Goal: Information Seeking & Learning: Learn about a topic

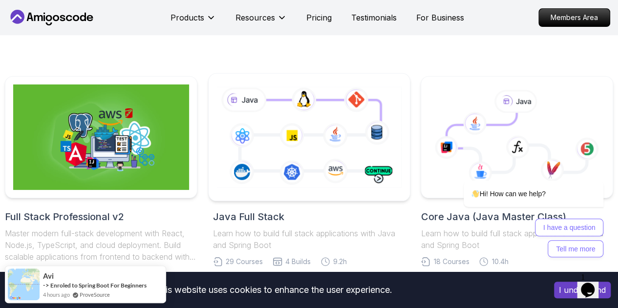
scroll to position [195, 0]
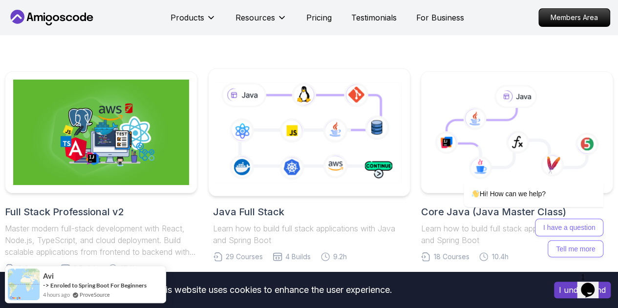
click at [249, 95] on icon at bounding box center [308, 132] width 189 height 105
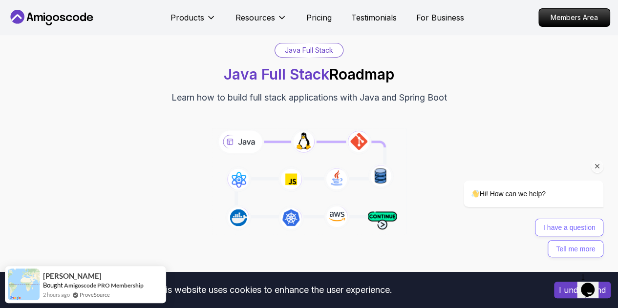
scroll to position [49, 0]
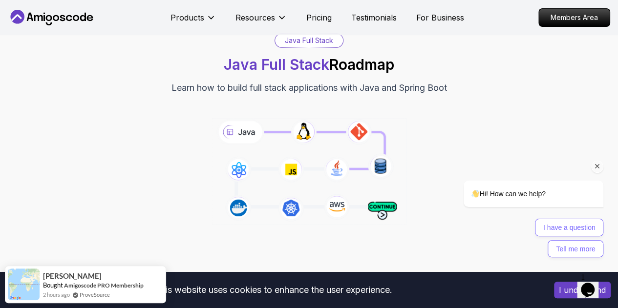
click at [597, 163] on icon "Chat attention grabber" at bounding box center [597, 166] width 9 height 9
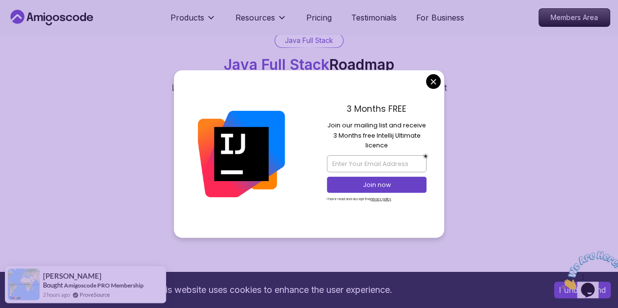
click at [434, 77] on div "Java Full Stack Java Full Stack Roadmap Learn how to build full stack applicati…" at bounding box center [309, 64] width 608 height 62
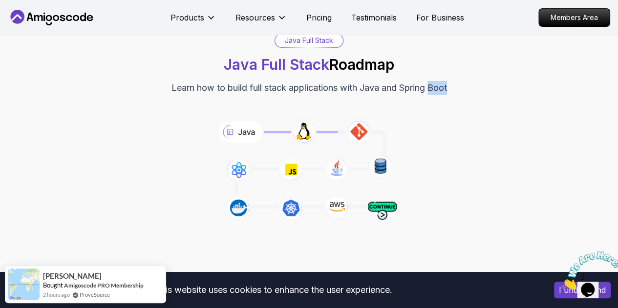
click at [236, 138] on icon at bounding box center [309, 171] width 198 height 110
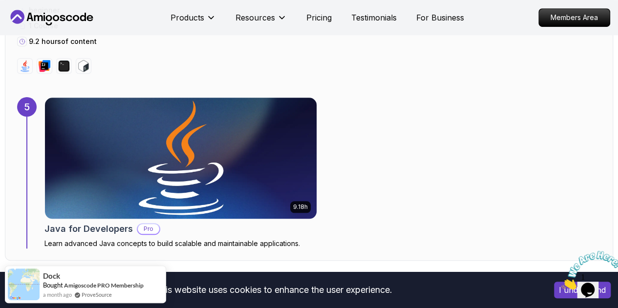
scroll to position [2247, 0]
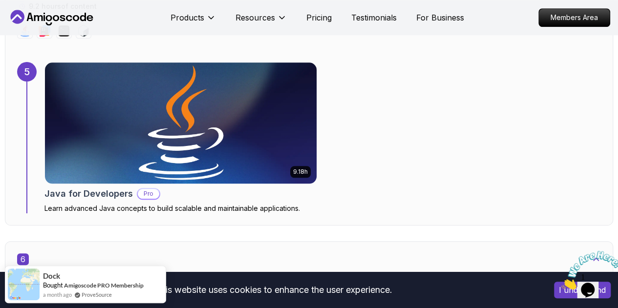
click at [202, 118] on img at bounding box center [180, 123] width 285 height 127
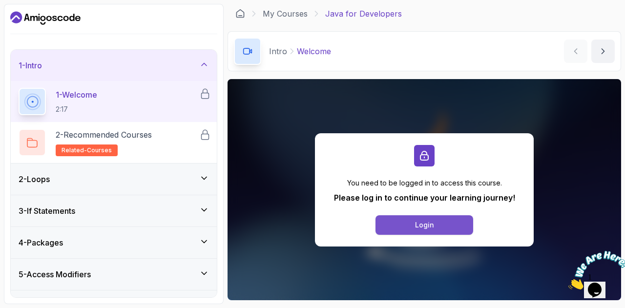
click at [445, 222] on button "Login" at bounding box center [425, 225] width 98 height 20
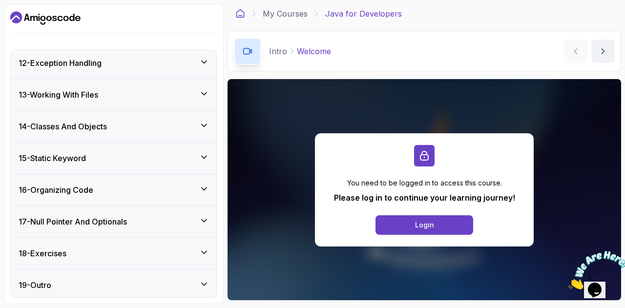
click at [240, 14] on icon at bounding box center [240, 14] width 10 height 10
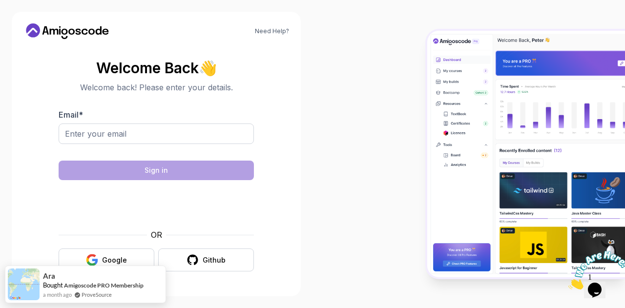
click at [73, 37] on icon at bounding box center [67, 31] width 88 height 16
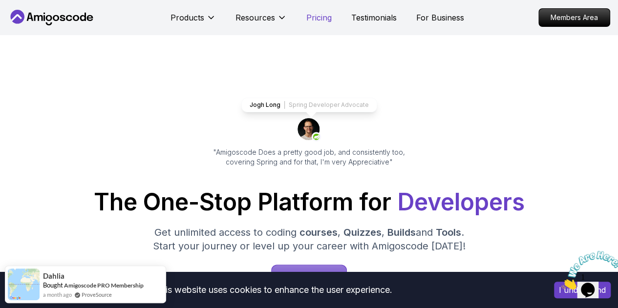
click at [312, 17] on p "Pricing" at bounding box center [318, 18] width 25 height 12
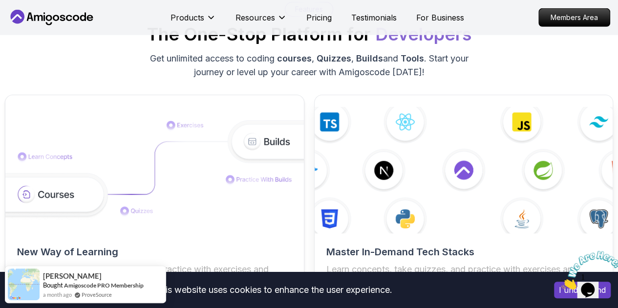
scroll to position [1486, 0]
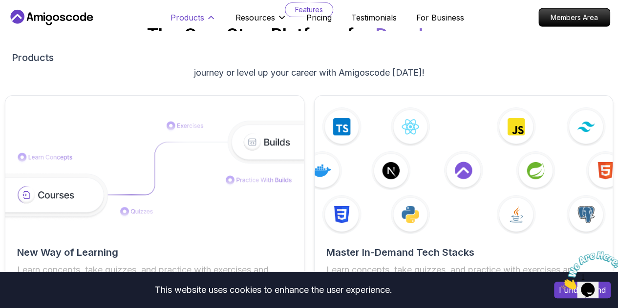
click at [209, 17] on icon at bounding box center [211, 18] width 10 height 10
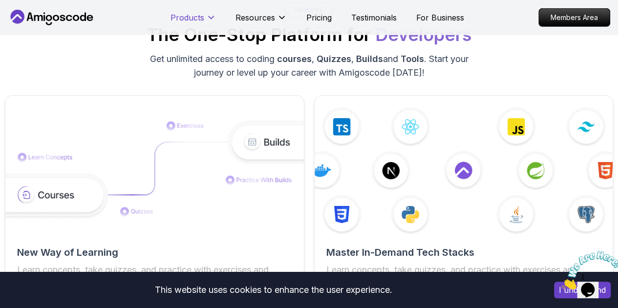
click at [209, 17] on icon at bounding box center [211, 18] width 5 height 2
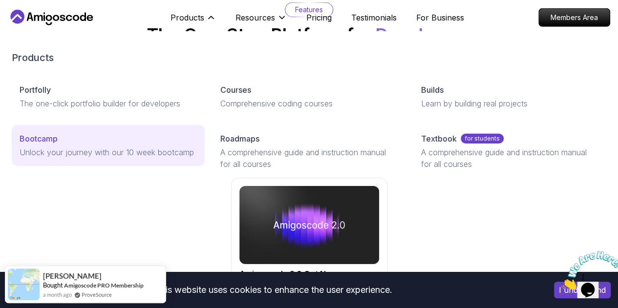
click at [41, 145] on p "Bootcamp" at bounding box center [39, 139] width 38 height 12
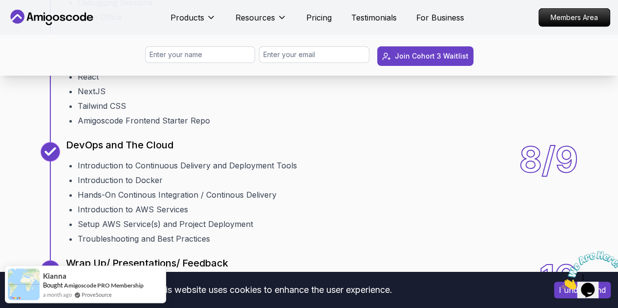
scroll to position [1465, 0]
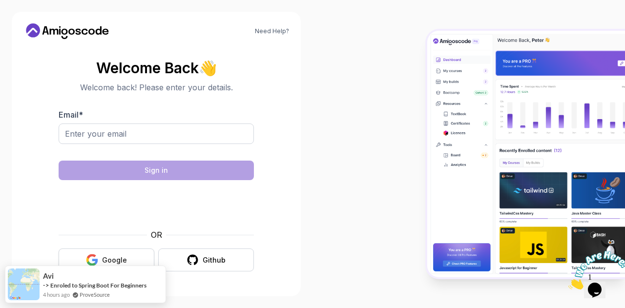
click at [123, 254] on button "Google" at bounding box center [107, 260] width 96 height 23
